Goal: Task Accomplishment & Management: Complete application form

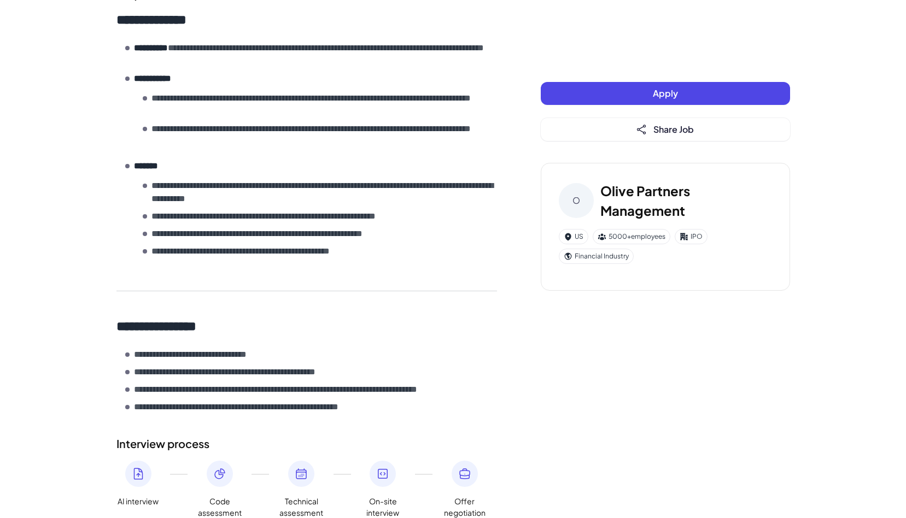
scroll to position [1014, 0]
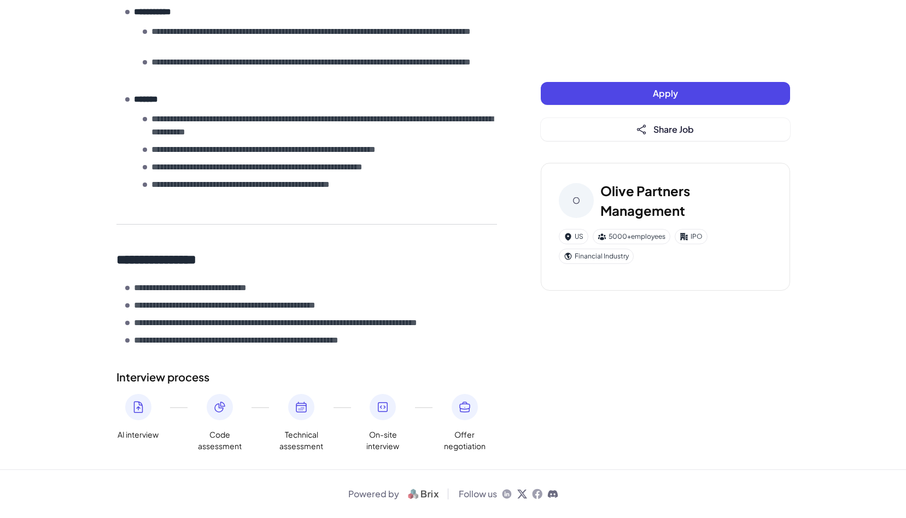
click at [224, 444] on span "Code assessment" at bounding box center [220, 440] width 44 height 23
drag, startPoint x: 267, startPoint y: 440, endPoint x: 274, endPoint y: 473, distance: 33.4
click at [275, 490] on div "Powered by Follow us" at bounding box center [453, 493] width 906 height 49
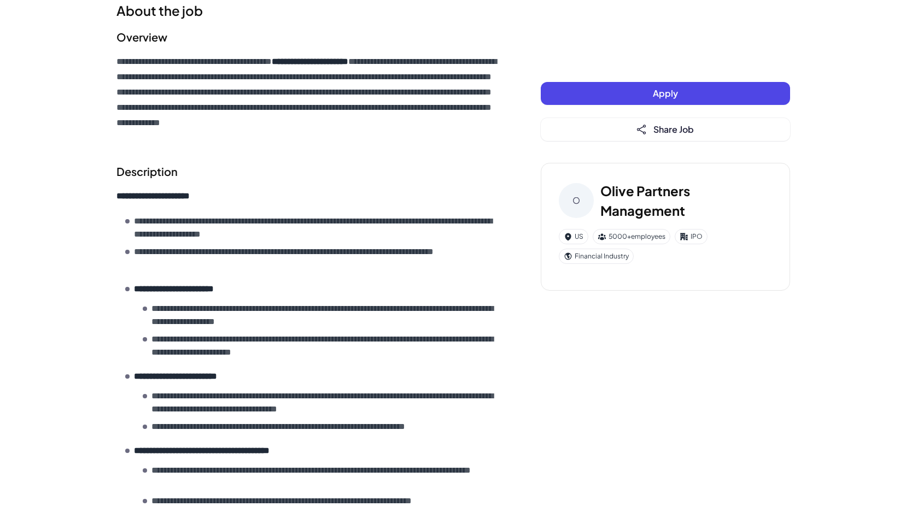
scroll to position [43, 0]
